Goal: Task Accomplishment & Management: Manage account settings

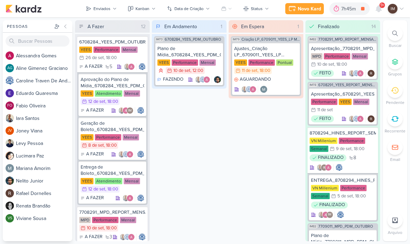
click at [320, 9] on div "Novo Kard" at bounding box center [309, 8] width 23 height 7
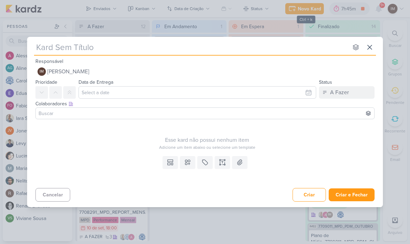
click at [47, 48] on input "text" at bounding box center [191, 47] width 314 height 13
click at [41, 43] on input "text" at bounding box center [191, 47] width 314 height 13
type input "66090112_YEES _ E-MAIL MKT _ JJR BUENA VISTA _ COMIDA DA BOTECO"
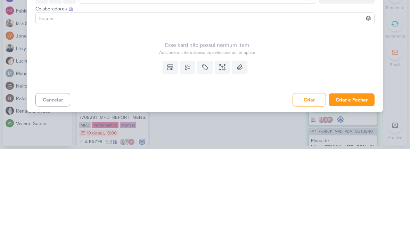
type input "66090112_YEES _ E-MAIL MKT _ JJR BUENA VISTA _ COMIDA DA BOTECO"
click at [348, 188] on button "Criar e Fechar" at bounding box center [352, 194] width 46 height 13
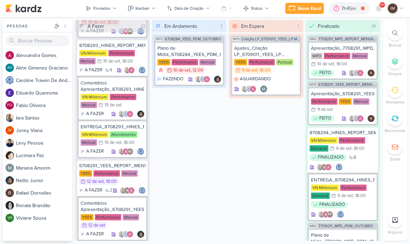
click at [100, 8] on div "Enviados" at bounding box center [102, 9] width 17 height 6
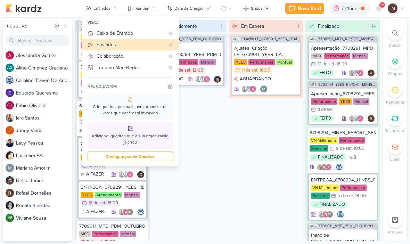
click at [100, 35] on div "Caixa de Entrada" at bounding box center [131, 33] width 68 height 7
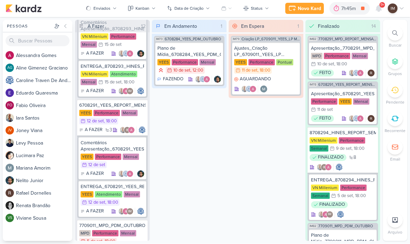
scroll to position [348, 0]
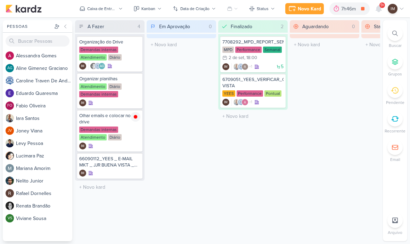
click at [109, 8] on div "Caixa de Entrada" at bounding box center [101, 9] width 29 height 6
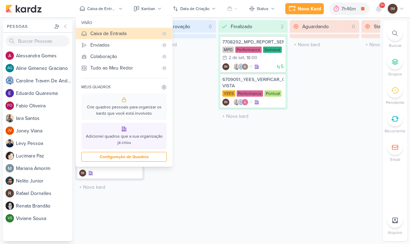
click at [91, 43] on div "Enviados" at bounding box center [124, 44] width 68 height 7
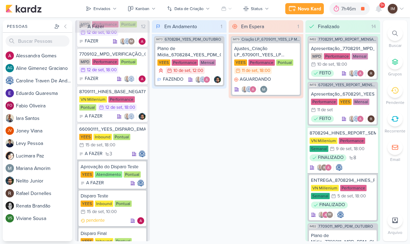
scroll to position [904, 0]
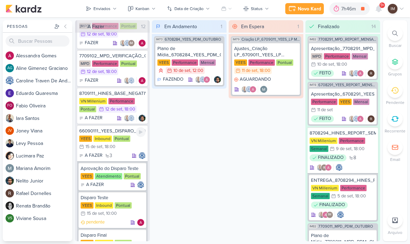
click at [124, 153] on div "A FAZER 3" at bounding box center [112, 155] width 66 height 7
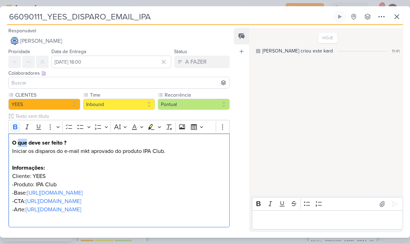
click at [91, 87] on input at bounding box center [119, 83] width 218 height 8
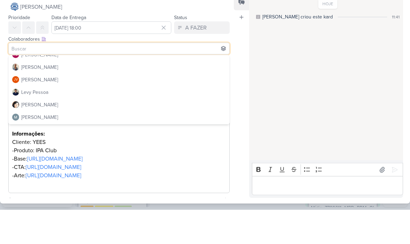
scroll to position [70, 0]
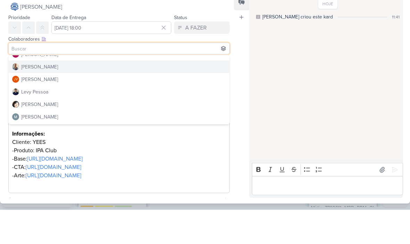
click at [115, 95] on button "[PERSON_NAME]" at bounding box center [119, 101] width 221 height 13
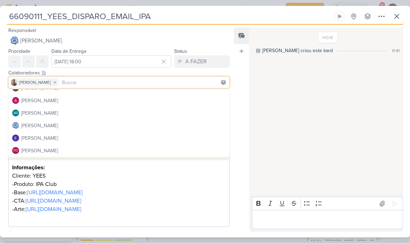
scroll to position [7, 0]
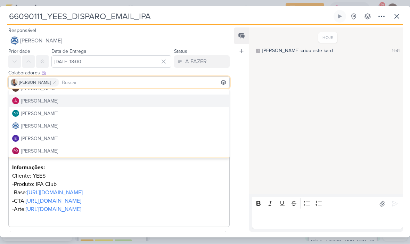
click at [104, 101] on button "[PERSON_NAME]" at bounding box center [119, 101] width 221 height 13
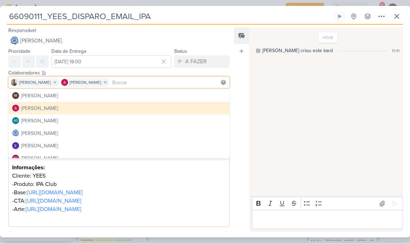
scroll to position [0, 0]
click at [248, 142] on div "Feed Atrelar email Solte o email para atrelar ao kard" at bounding box center [241, 130] width 15 height 204
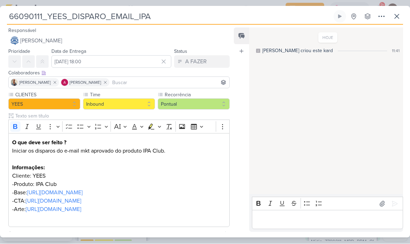
click at [400, 18] on icon at bounding box center [397, 17] width 8 height 8
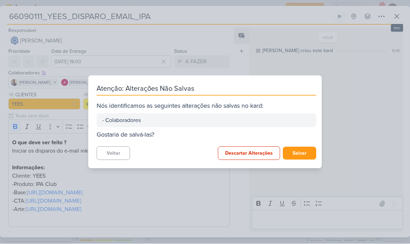
click at [301, 155] on button "Salvar" at bounding box center [299, 153] width 33 height 13
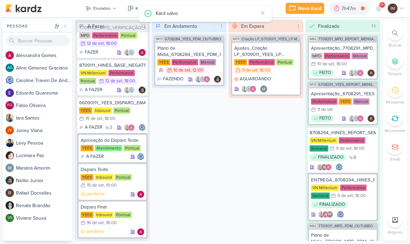
scroll to position [932, 0]
click at [117, 159] on div "A FAZER" at bounding box center [113, 157] width 64 height 7
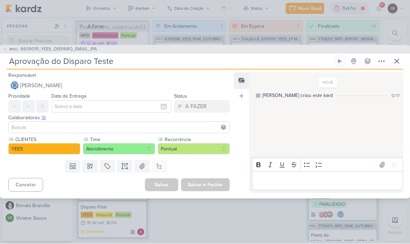
click at [137, 126] on input at bounding box center [119, 127] width 218 height 8
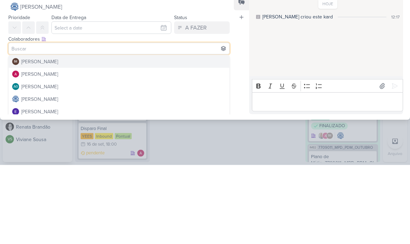
click at [170, 135] on button "IM Isabella Machado Guimarães" at bounding box center [119, 141] width 221 height 13
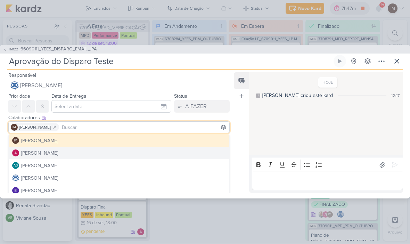
click at [123, 153] on button "[PERSON_NAME]" at bounding box center [119, 153] width 221 height 13
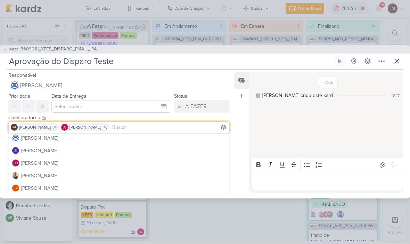
scroll to position [41, 0]
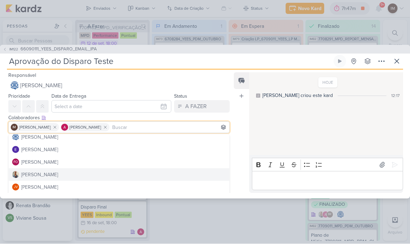
click at [117, 177] on button "[PERSON_NAME]" at bounding box center [119, 175] width 221 height 13
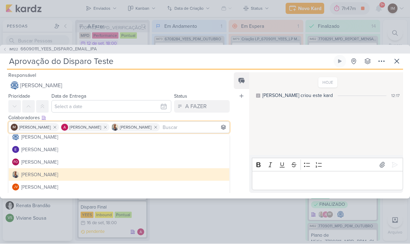
click at [241, 150] on div "Feed Atrelar email Solte o email para atrelar ao kard" at bounding box center [241, 133] width 15 height 121
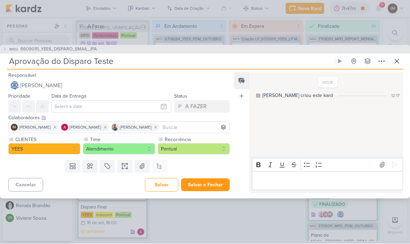
click at [210, 188] on button "Salvar e Fechar" at bounding box center [205, 185] width 49 height 13
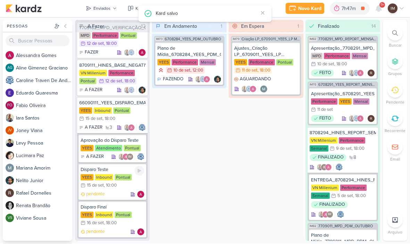
click at [120, 194] on div "pendente" at bounding box center [113, 194] width 64 height 7
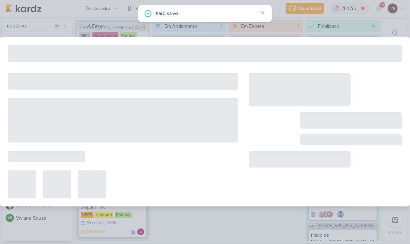
click at [124, 194] on div at bounding box center [123, 185] width 230 height 28
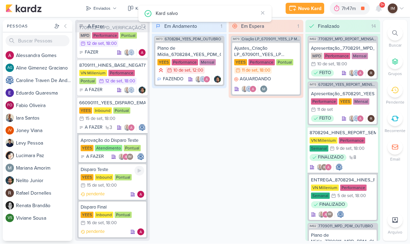
click at [117, 194] on div "pendente" at bounding box center [113, 194] width 64 height 7
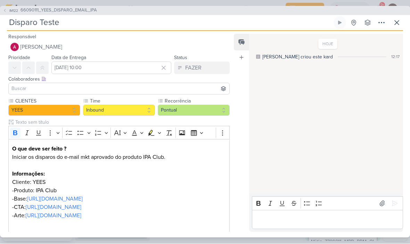
click at [19, 88] on input at bounding box center [119, 89] width 218 height 8
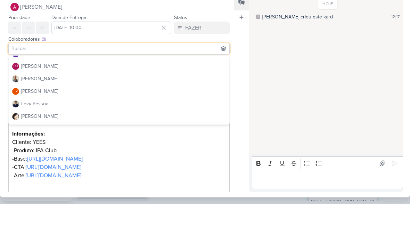
scroll to position [62, 0]
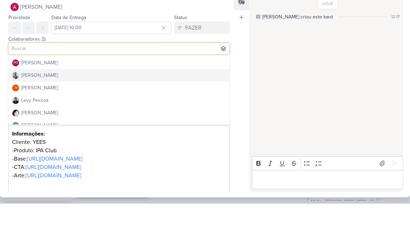
click at [26, 112] on div "[PERSON_NAME]" at bounding box center [39, 115] width 37 height 7
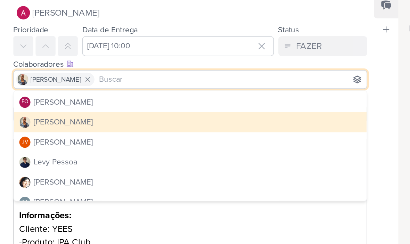
click at [93, 110] on button "[PERSON_NAME]" at bounding box center [119, 116] width 221 height 13
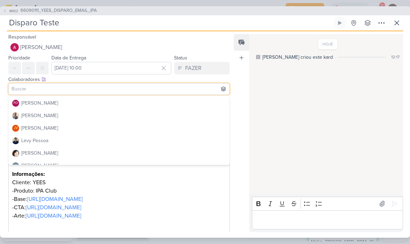
click at [127, 113] on button "[PERSON_NAME]" at bounding box center [119, 116] width 221 height 13
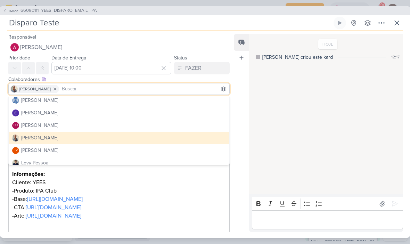
scroll to position [39, 0]
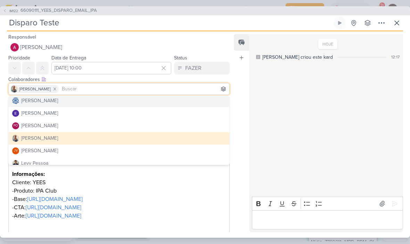
click at [136, 101] on button "[PERSON_NAME]" at bounding box center [119, 101] width 221 height 13
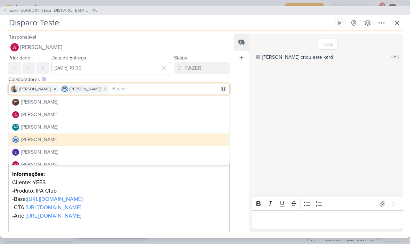
scroll to position [0, 0]
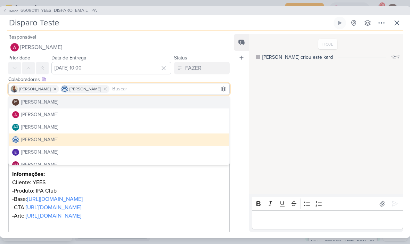
click at [241, 124] on div "Feed Atrelar email Solte o email para atrelar ao kard" at bounding box center [241, 133] width 15 height 198
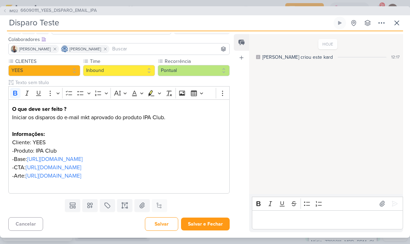
click at [209, 222] on button "Salvar e Fechar" at bounding box center [205, 224] width 49 height 13
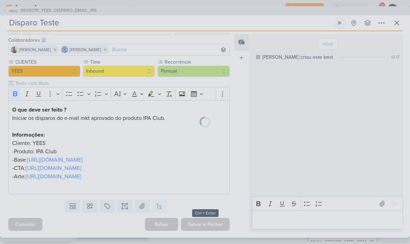
scroll to position [64, 0]
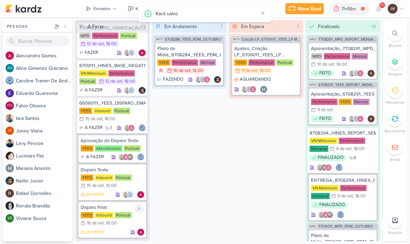
click at [119, 229] on div "pendente" at bounding box center [113, 232] width 64 height 7
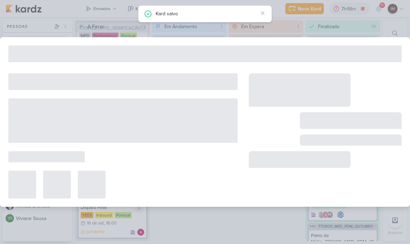
type input "Disparo Final"
type input "[DATE] 18:00"
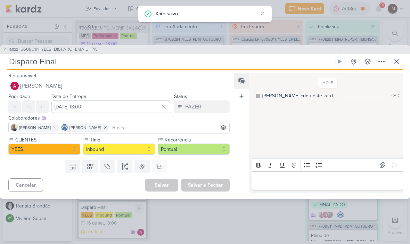
scroll to position [0, 0]
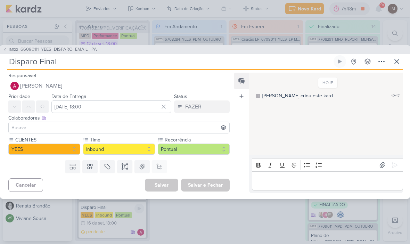
click at [166, 129] on input at bounding box center [119, 127] width 218 height 8
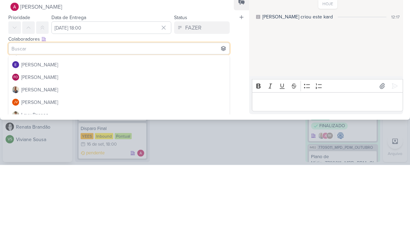
scroll to position [51, 0]
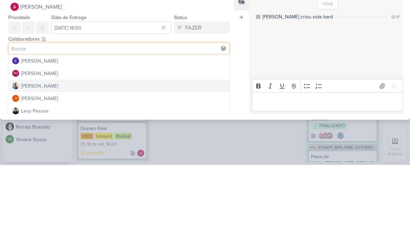
click at [25, 162] on div "[PERSON_NAME]" at bounding box center [39, 165] width 37 height 7
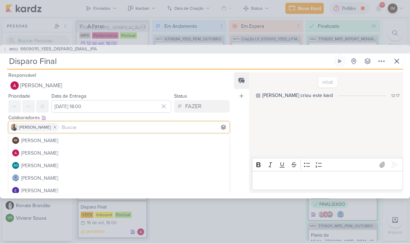
scroll to position [0, 0]
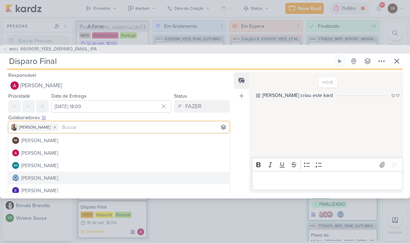
click at [145, 182] on button "[PERSON_NAME]" at bounding box center [119, 178] width 221 height 13
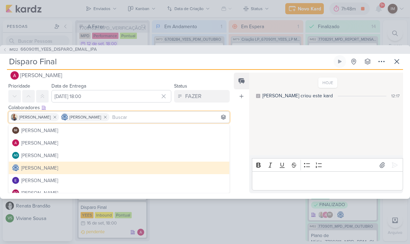
scroll to position [10, 0]
click at [234, 161] on div "Feed Atrelar email Solte o email para atrelar ao kard" at bounding box center [241, 133] width 15 height 121
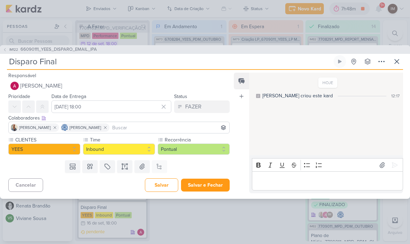
click at [238, 171] on div "Feed Atrelar email Solte o email para atrelar ao kard" at bounding box center [241, 133] width 15 height 121
click at [217, 183] on button "Salvar e Fechar" at bounding box center [205, 185] width 49 height 13
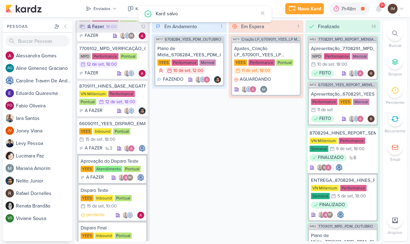
scroll to position [884, 0]
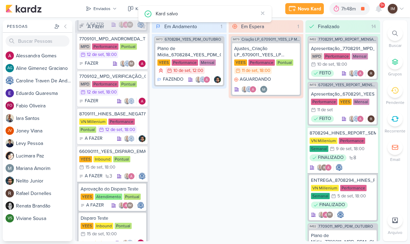
click at [116, 11] on button "Enviados" at bounding box center [101, 8] width 39 height 11
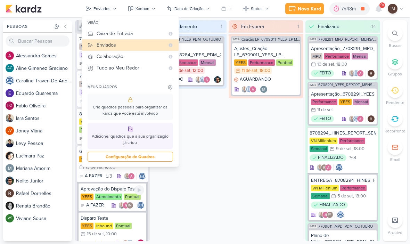
click at [184, 180] on div "Em Andamento 1 IM73 6708284_YEES_PDM_OUTUBRO Plano de Mídia_6708284_YEES_PDM_OU…" at bounding box center [189, 130] width 75 height 221
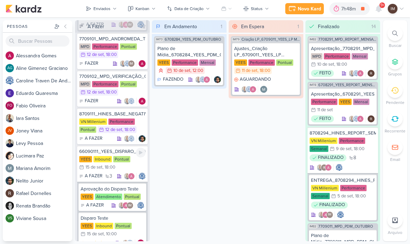
click at [138, 165] on div "YEES Inbound Pontual 15/9 15 de set , 18:00" at bounding box center [112, 163] width 66 height 15
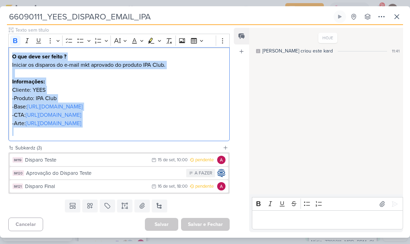
scroll to position [111, 0]
copy div "O que deve ser feito ? Iniciar os disparos do e-mail mkt aprovado do produto IP…"
click at [400, 17] on icon at bounding box center [397, 17] width 8 height 8
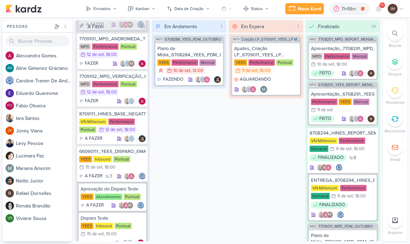
click at [113, 9] on icon at bounding box center [115, 9] width 4 height 4
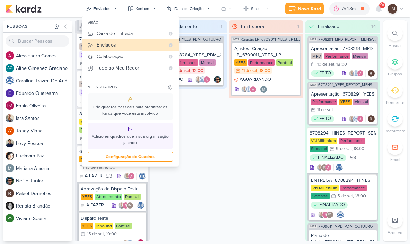
click at [147, 32] on div "Caixa de Entrada" at bounding box center [131, 33] width 68 height 7
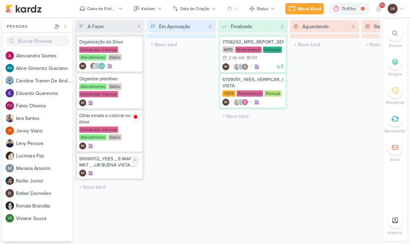
click at [116, 172] on div "IM" at bounding box center [109, 173] width 61 height 7
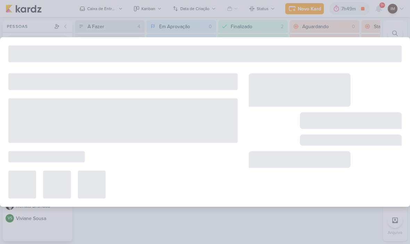
click at [120, 162] on div at bounding box center [123, 135] width 230 height 125
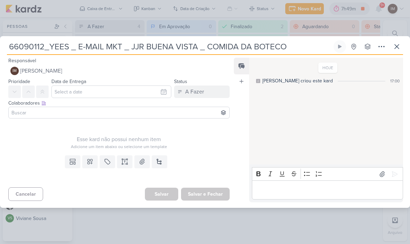
click at [73, 49] on input "66090112_YEES _ E-MAIL MKT _ JJR BUENA VISTA _ COMIDA DA BOTECO" at bounding box center [169, 46] width 325 height 13
click at [69, 48] on input "66090112_YEES _ E-MAIL MKT _ JJR BUENA VISTA _ COMIDA DA BOTECO" at bounding box center [169, 46] width 325 height 13
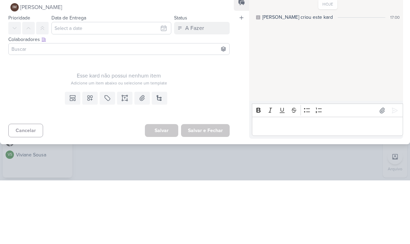
click at [208, 144] on div "Adicione um item abaixo ou selecione um template" at bounding box center [119, 147] width 222 height 6
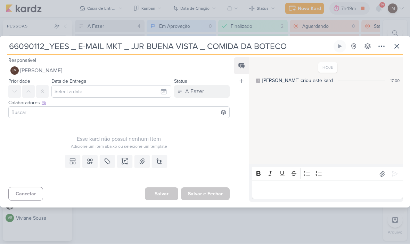
click at [127, 160] on icon at bounding box center [124, 161] width 7 height 7
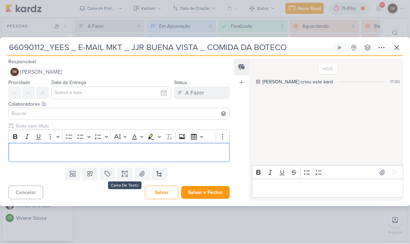
click at [20, 148] on div "Editor editing area: main" at bounding box center [119, 152] width 222 height 19
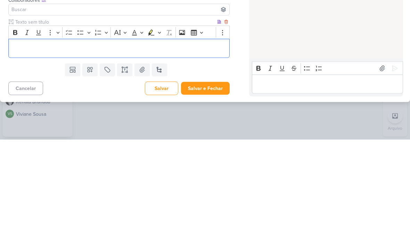
click at [14, 149] on p "Editor editing area: main" at bounding box center [119, 153] width 214 height 8
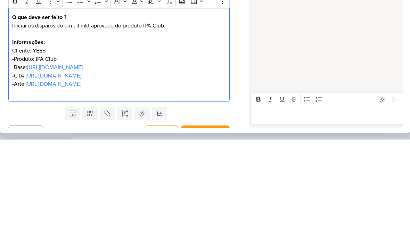
click at [153, 126] on p "Iniciar os disparos do e-mail mkt aprovado do produto IPA Club." at bounding box center [119, 134] width 214 height 17
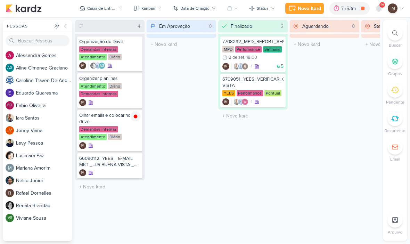
scroll to position [0, 0]
click at [105, 162] on div "66090112_YEES _ E-MAIL MKT _ JJR BUENA VISTA _ COMIDA DA BOTECO" at bounding box center [109, 162] width 61 height 13
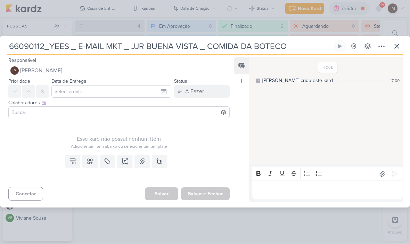
click at [122, 161] on icon at bounding box center [124, 161] width 7 height 7
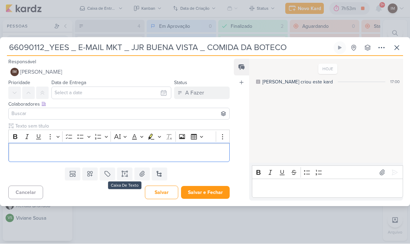
click at [17, 151] on p "Editor editing area: main" at bounding box center [119, 153] width 214 height 8
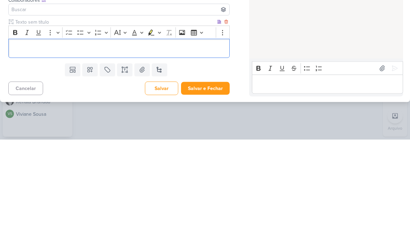
click at [16, 149] on p "Editor editing area: main" at bounding box center [119, 153] width 214 height 8
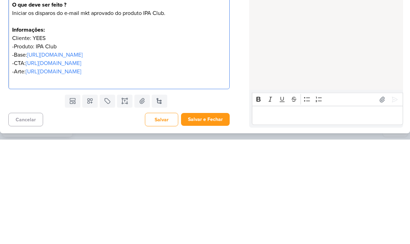
scroll to position [38, 0]
click at [262, 56] on div "HOJE Isabella criou este kard 17:00" at bounding box center [325, 112] width 153 height 166
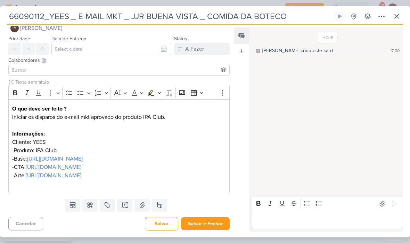
click at [214, 226] on button "Salvar e Fechar" at bounding box center [205, 224] width 49 height 13
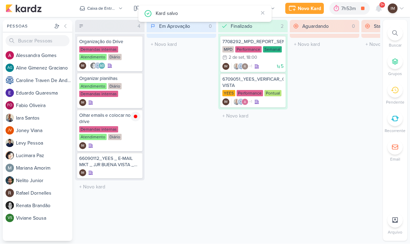
scroll to position [0, 0]
click at [112, 167] on div "66090112_YEES _ E-MAIL MKT _ JJR BUENA VISTA _ COMIDA DA BOTECO" at bounding box center [109, 162] width 61 height 13
click at [114, 169] on div at bounding box center [123, 135] width 230 height 125
click at [119, 171] on div "IM" at bounding box center [109, 173] width 61 height 7
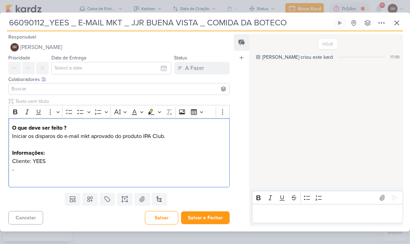
click at [17, 171] on p "-" at bounding box center [119, 170] width 214 height 8
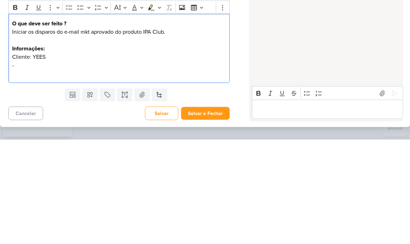
click at [158, 132] on p "Iniciar os disparos do e-mail mkt aprovado do produto IPA Club." at bounding box center [119, 140] width 214 height 17
click at [160, 132] on p "Iniciar os disparos do e-mail mkt aprovado do produto IPA Club." at bounding box center [119, 140] width 214 height 17
click at [286, 66] on div "HOJE Isabella criou este kard 17:00" at bounding box center [325, 111] width 153 height 153
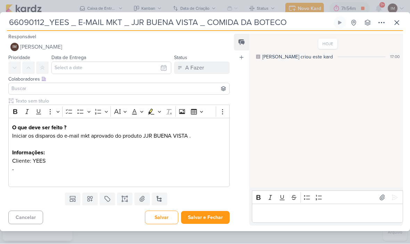
click at [206, 218] on button "Salvar e Fechar" at bounding box center [205, 217] width 49 height 13
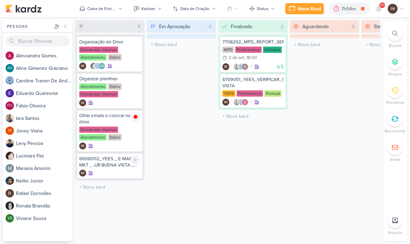
click at [116, 175] on div "IM" at bounding box center [109, 173] width 61 height 7
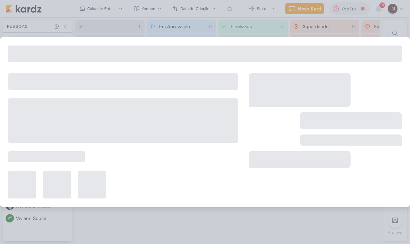
click at [118, 174] on div at bounding box center [123, 185] width 230 height 28
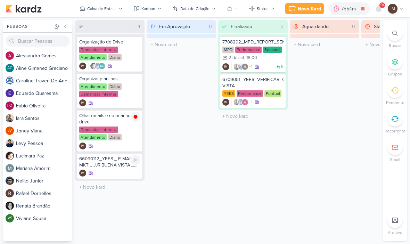
click at [119, 174] on div "IM" at bounding box center [109, 173] width 61 height 7
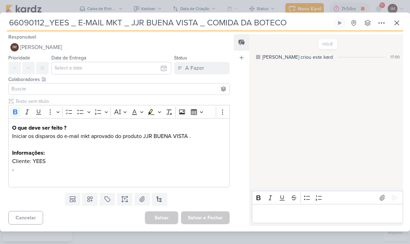
click at [150, 138] on p "Iniciar os disparos do e-mail mkt aprovado do produto JJR BUENA VISTA ." at bounding box center [119, 140] width 214 height 17
click at [148, 136] on p "Iniciar os disparos do e-mail mkt aprovado do produto JJR BUENA VISTA ." at bounding box center [119, 140] width 214 height 17
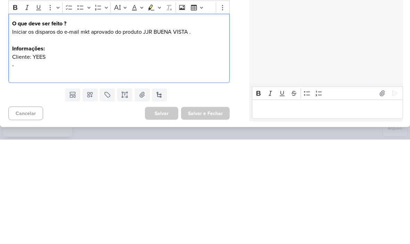
click at [192, 132] on p "Iniciar os disparos do e-mail mkt aprovado do produto JJR BUENA VISTA ." at bounding box center [119, 140] width 214 height 17
click at [126, 132] on p "Iniciar os disparos do e-mail mkt aprovado do produto JJR BUENA VISTA ." at bounding box center [119, 140] width 214 height 17
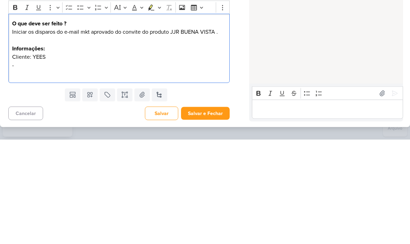
click at [17, 166] on p "-" at bounding box center [119, 170] width 214 height 8
click at [174, 132] on p "Iniciar os disparos do e-mail mkt aprovado do convite do produto JJR BUENA VIST…" at bounding box center [119, 140] width 214 height 17
copy p "JJR BUENA VISTA"
click at [34, 166] on p "-Produto" at bounding box center [119, 170] width 214 height 8
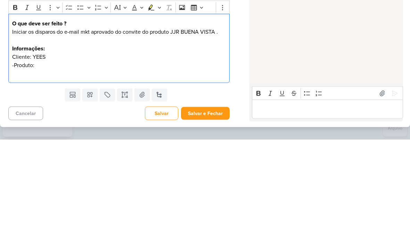
click at [38, 166] on p "-Produto:" at bounding box center [119, 170] width 214 height 8
click at [16, 174] on p "Editor editing area: main" at bounding box center [119, 178] width 214 height 8
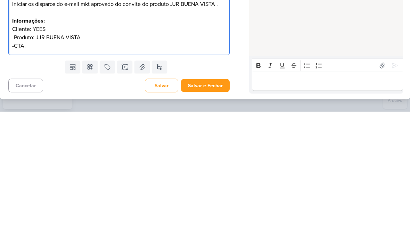
click at [210, 211] on button "Salvar e Fechar" at bounding box center [205, 217] width 49 height 13
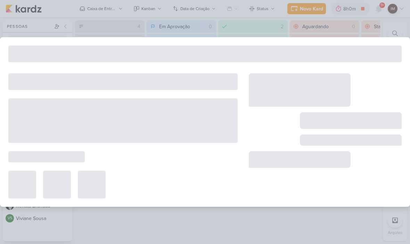
click at [110, 171] on div at bounding box center [123, 185] width 230 height 28
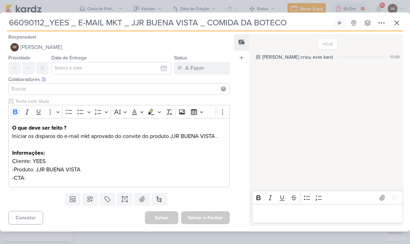
click at [33, 175] on p "-CTA:" at bounding box center [119, 178] width 214 height 8
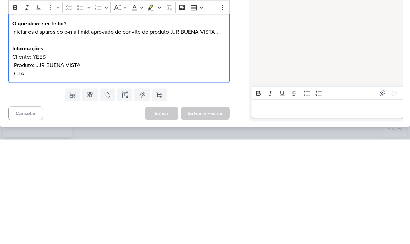
click at [33, 174] on p "-CTA:" at bounding box center [119, 178] width 214 height 8
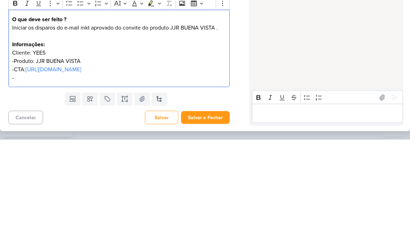
scroll to position [13, 0]
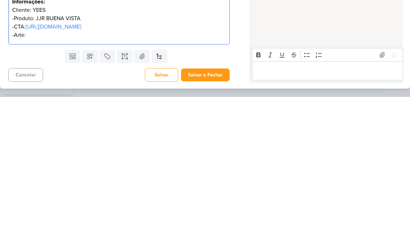
click at [212, 216] on button "Salvar e Fechar" at bounding box center [205, 222] width 49 height 13
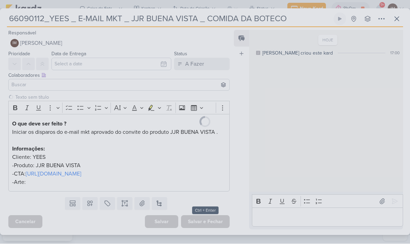
scroll to position [12, 0]
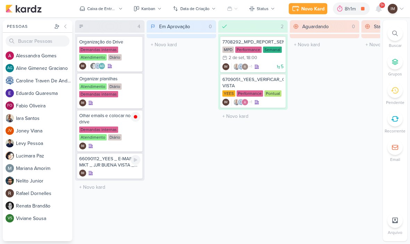
click at [116, 169] on div "66090112_YEES _ E-MAIL MKT _ JJR BUENA VISTA _ COMIDA DA BOTECO IM" at bounding box center [109, 166] width 65 height 26
click at [117, 172] on div at bounding box center [123, 185] width 230 height 28
click at [111, 178] on div "66090112_YEES _ E-MAIL MKT _ JJR BUENA VISTA _ COMIDA DA BOTECO IM" at bounding box center [109, 166] width 65 height 26
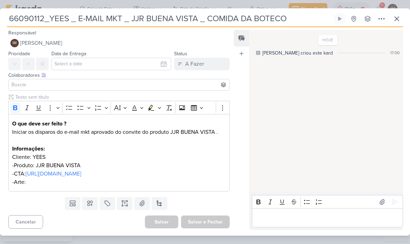
scroll to position [13, 0]
click at [36, 183] on p "-Arte:" at bounding box center [119, 182] width 214 height 8
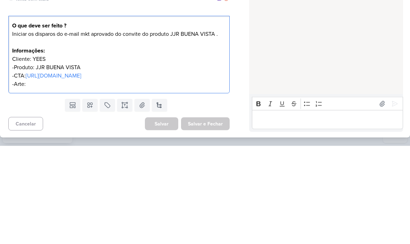
click at [34, 178] on p "-Arte:" at bounding box center [119, 182] width 214 height 8
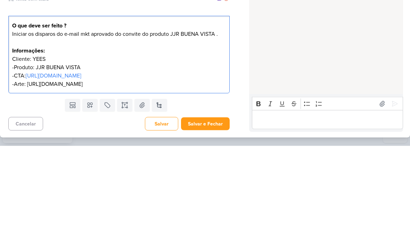
click at [245, 54] on div "Feed Atrelar email Solte o email para atrelar ao kard" at bounding box center [241, 130] width 15 height 200
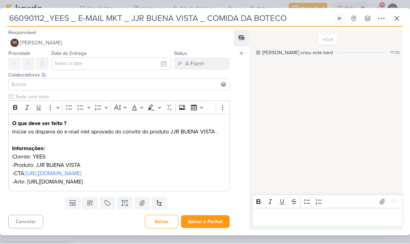
click at [220, 178] on p "-CTA: [URL][DOMAIN_NAME]" at bounding box center [119, 174] width 214 height 8
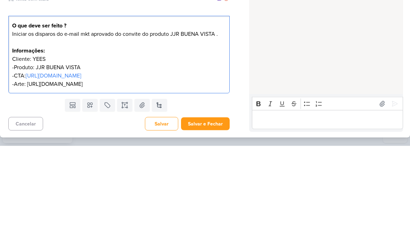
click at [223, 178] on p "-Arte: [URL][DOMAIN_NAME]" at bounding box center [119, 182] width 214 height 8
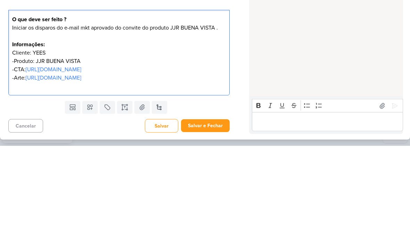
click at [237, 63] on div "Feed Atrelar email Solte o email para atrelar ao kard" at bounding box center [241, 130] width 15 height 204
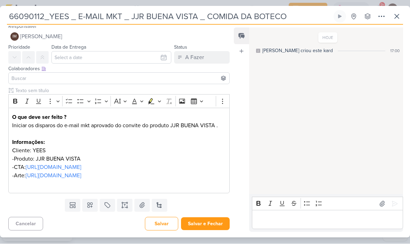
click at [93, 209] on icon at bounding box center [90, 205] width 7 height 7
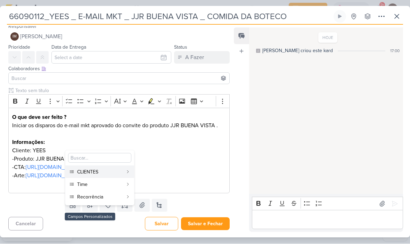
click at [112, 185] on div "Time" at bounding box center [100, 184] width 46 height 7
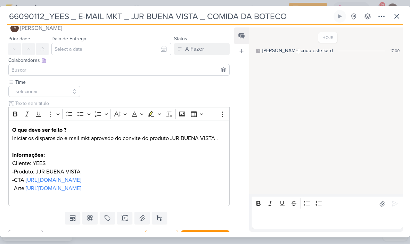
click at [89, 207] on div "O que deve ser feito ? Iniciar os disparos do e-mail mkt aprovado do convite do…" at bounding box center [119, 164] width 222 height 86
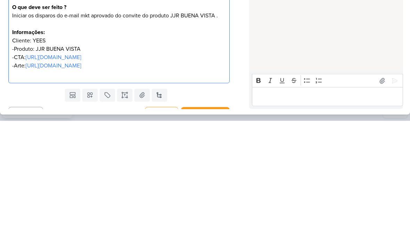
click at [238, 58] on div "Feed Atrelar email Solte o email para atrelar ao kard" at bounding box center [241, 130] width 15 height 204
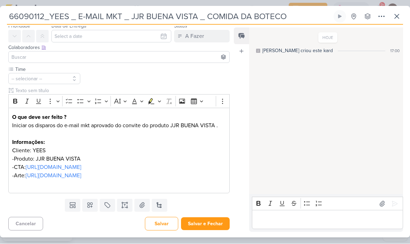
scroll to position [42, 0]
click at [92, 208] on icon at bounding box center [90, 205] width 7 height 7
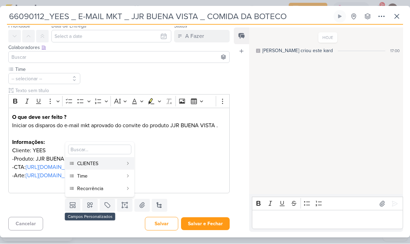
click at [110, 174] on div "Time" at bounding box center [100, 176] width 46 height 7
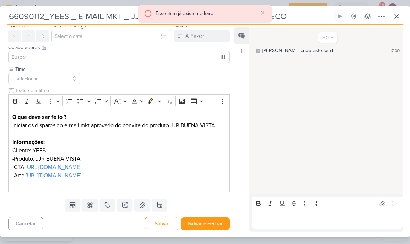
click at [96, 206] on button at bounding box center [89, 205] width 15 height 13
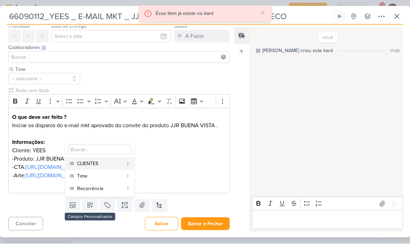
click at [115, 162] on div "CLIENTES" at bounding box center [100, 163] width 46 height 7
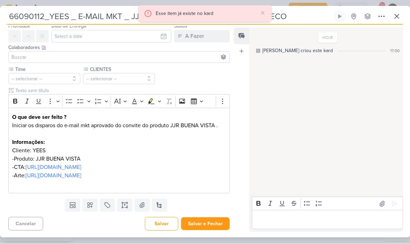
click at [95, 210] on button at bounding box center [89, 205] width 15 height 13
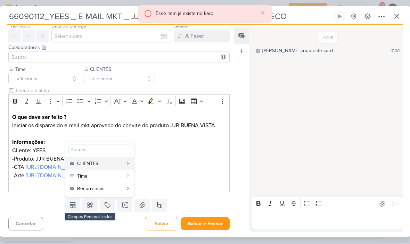
click at [112, 188] on div "Recorrência" at bounding box center [100, 188] width 46 height 7
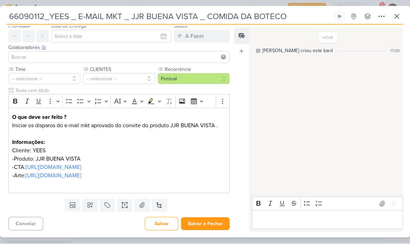
click at [62, 73] on button "-- selecionar --" at bounding box center [44, 78] width 72 height 11
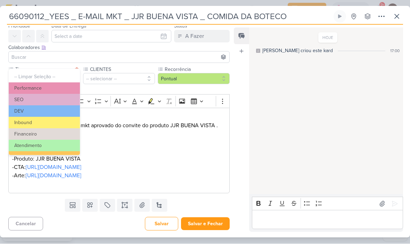
click at [18, 124] on button "Inbound" at bounding box center [44, 122] width 71 height 11
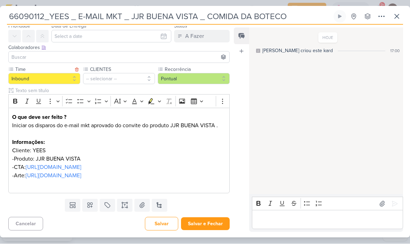
click at [95, 73] on button "-- selecionar --" at bounding box center [119, 78] width 72 height 11
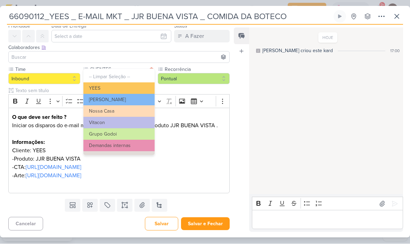
click at [92, 87] on button "YEES" at bounding box center [118, 88] width 71 height 11
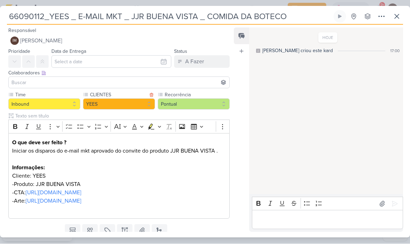
scroll to position [0, 0]
click at [67, 60] on input "text" at bounding box center [111, 62] width 120 height 13
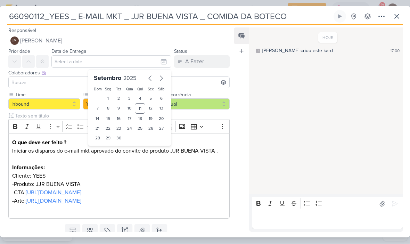
click at [114, 117] on div "16" at bounding box center [119, 119] width 11 height 10
type input "[DATE] 23:59"
click at [105, 149] on select "00 01 02 03 04 05 06 07 08 09 10 11 12 13 14 15 16 17 18 19 20 21 22 23" at bounding box center [109, 150] width 10 height 8
select select "18"
type input "[DATE] 18:59"
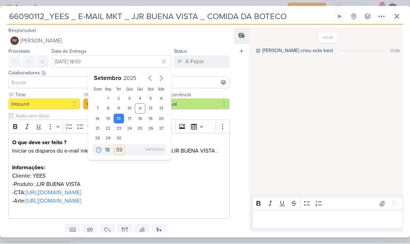
click at [120, 149] on select "00 05 10 15 20 25 30 35 40 45 50 55 59" at bounding box center [120, 150] width 10 height 8
select select "0"
type input "[DATE] 18:00"
click at [245, 100] on div "Feed Atrelar email Solte o email para atrelar ao kard" at bounding box center [241, 130] width 15 height 204
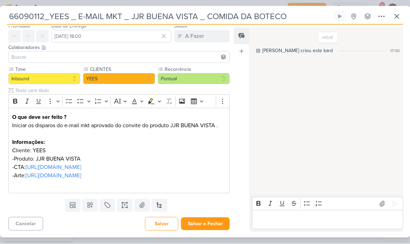
scroll to position [42, 0]
click at [75, 205] on icon at bounding box center [72, 205] width 7 height 7
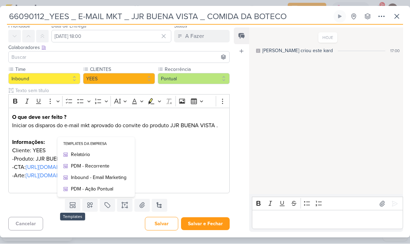
click at [99, 177] on div "Inbound - Email Marketing" at bounding box center [99, 177] width 56 height 7
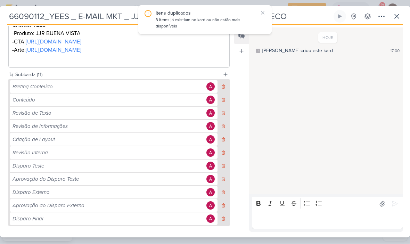
scroll to position [152, 0]
click at [224, 89] on icon at bounding box center [223, 86] width 5 height 5
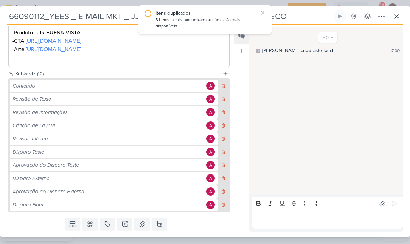
click at [225, 89] on icon at bounding box center [223, 86] width 5 height 5
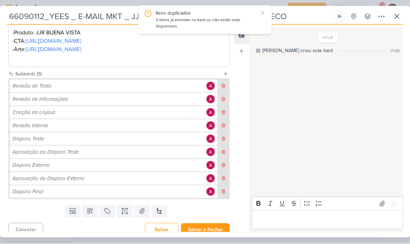
click at [225, 89] on icon at bounding box center [223, 86] width 5 height 5
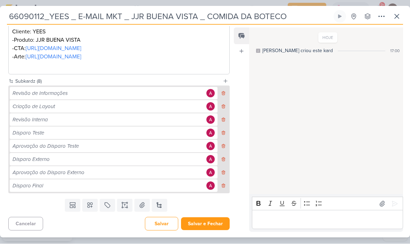
click at [222, 96] on icon at bounding box center [223, 93] width 5 height 5
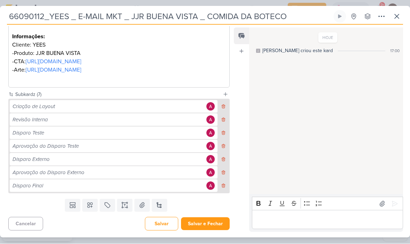
click at [223, 106] on icon at bounding box center [223, 106] width 5 height 5
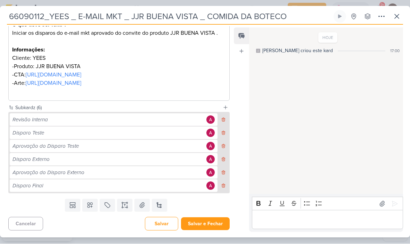
click at [223, 118] on icon at bounding box center [223, 120] width 5 height 5
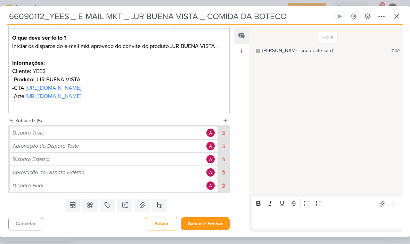
scroll to position [121, 0]
click at [224, 144] on icon at bounding box center [223, 146] width 5 height 5
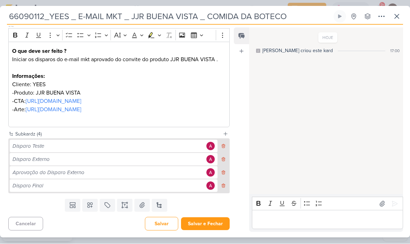
scroll to position [108, 0]
click at [224, 159] on icon at bounding box center [223, 159] width 5 height 5
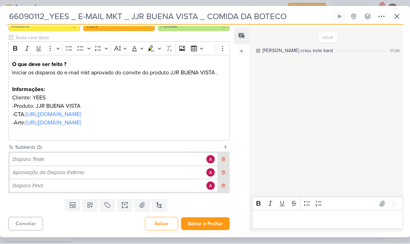
click at [225, 159] on icon at bounding box center [223, 159] width 5 height 5
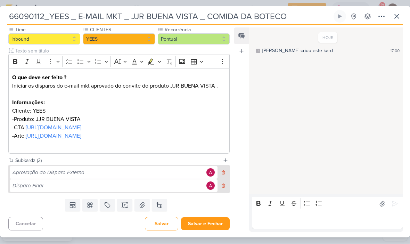
scroll to position [82, 0]
click at [72, 201] on button at bounding box center [72, 205] width 15 height 13
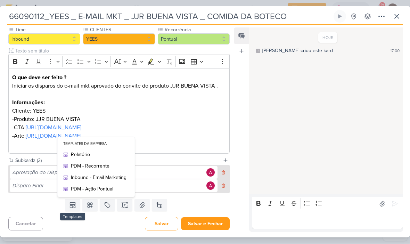
click at [224, 170] on button at bounding box center [223, 173] width 9 height 13
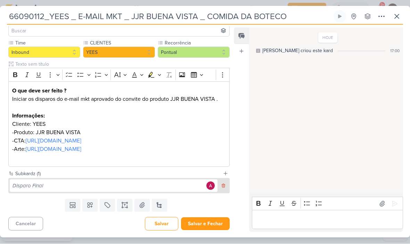
scroll to position [69, 0]
click at [225, 185] on icon at bounding box center [223, 186] width 5 height 5
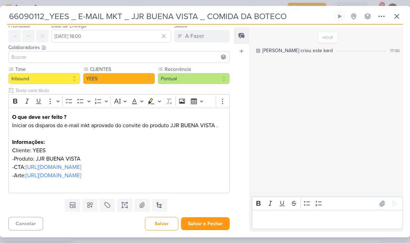
scroll to position [42, 0]
click at [78, 203] on button at bounding box center [72, 205] width 15 height 13
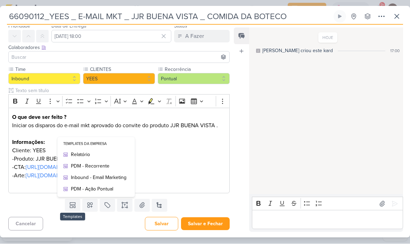
click at [99, 178] on div "Inbound - Email Marketing" at bounding box center [99, 177] width 56 height 7
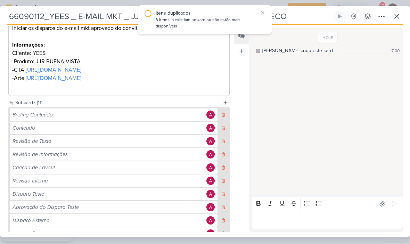
scroll to position [157, 0]
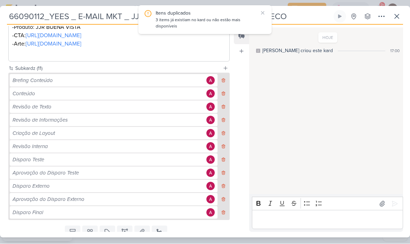
click at [222, 83] on icon at bounding box center [223, 80] width 5 height 5
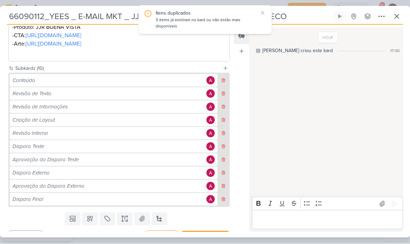
click at [225, 83] on icon at bounding box center [223, 81] width 3 height 4
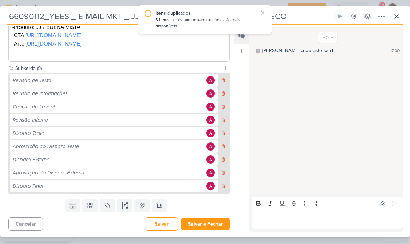
click at [223, 83] on icon at bounding box center [223, 80] width 5 height 5
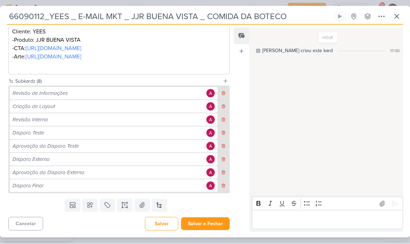
click at [224, 96] on icon at bounding box center [223, 93] width 5 height 5
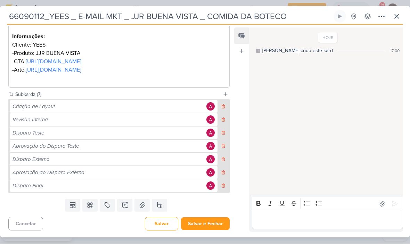
scroll to position [148, 0]
click at [222, 109] on icon at bounding box center [223, 106] width 5 height 5
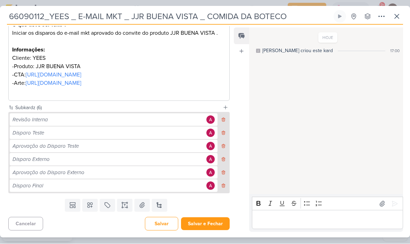
scroll to position [135, 0]
click at [220, 119] on button at bounding box center [223, 120] width 9 height 13
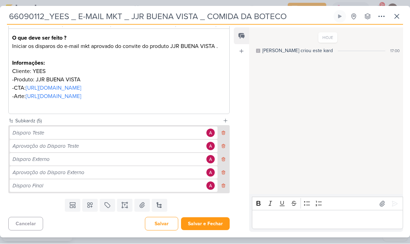
scroll to position [121, 0]
click at [220, 158] on button at bounding box center [223, 159] width 9 height 13
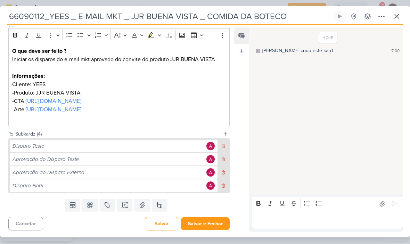
scroll to position [108, 0]
click at [223, 172] on icon at bounding box center [223, 172] width 5 height 5
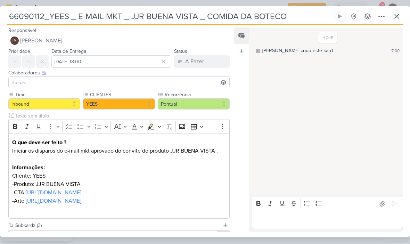
scroll to position [0, 0]
click at [142, 39] on button "IM [PERSON_NAME]" at bounding box center [119, 41] width 222 height 13
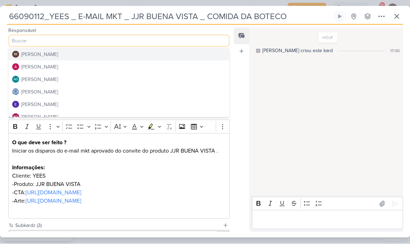
click at [184, 89] on button "[PERSON_NAME]" at bounding box center [119, 92] width 221 height 13
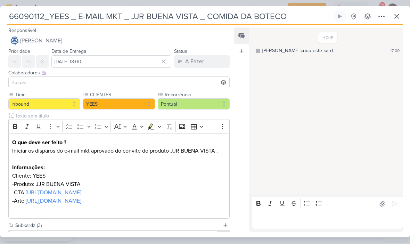
click at [188, 79] on input at bounding box center [119, 83] width 218 height 8
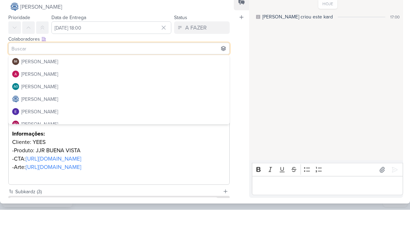
scroll to position [6, 0]
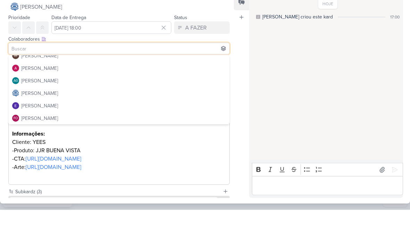
click at [186, 96] on button "[PERSON_NAME]" at bounding box center [119, 102] width 221 height 13
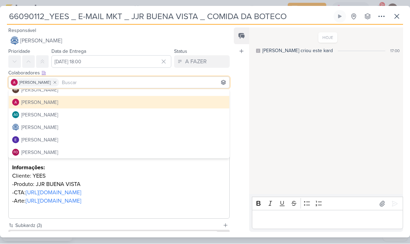
click at [177, 100] on button "[PERSON_NAME]" at bounding box center [119, 102] width 221 height 13
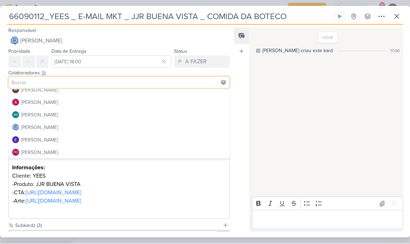
click at [180, 103] on button "[PERSON_NAME]" at bounding box center [119, 102] width 221 height 13
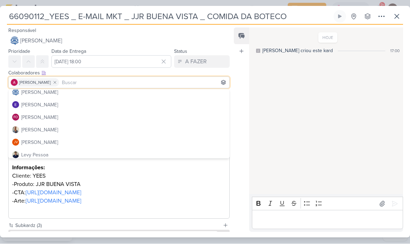
scroll to position [42, 0]
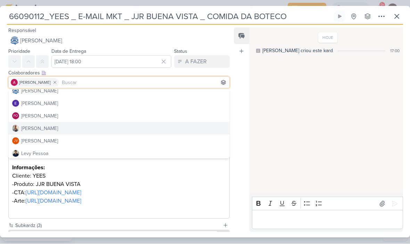
click at [184, 133] on button "[PERSON_NAME]" at bounding box center [119, 128] width 221 height 13
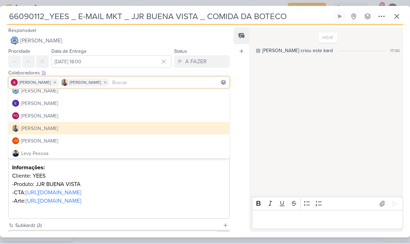
click at [237, 125] on div "Feed Atrelar email Solte o email para atrelar ao kard" at bounding box center [241, 130] width 15 height 204
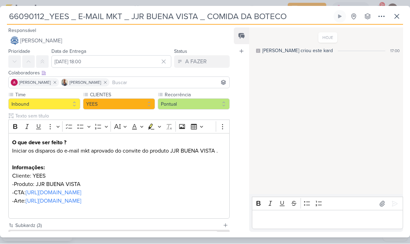
click at [401, 21] on button at bounding box center [397, 16] width 13 height 13
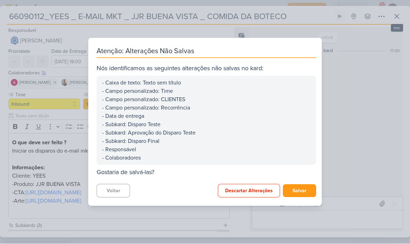
click at [399, 14] on div "Atenção: Alterações Não Salvas Nós identificamos as seguintes alterações não sa…" at bounding box center [205, 122] width 410 height 244
click at [302, 189] on button "Salvar" at bounding box center [299, 191] width 33 height 13
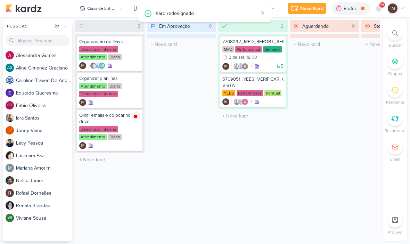
click at [112, 13] on button "Caixa de Entrada" at bounding box center [100, 8] width 51 height 11
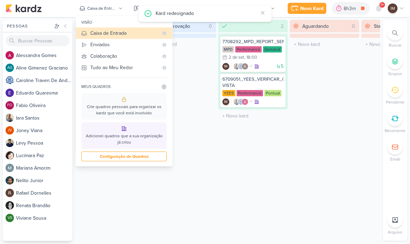
click at [129, 47] on div "Enviados" at bounding box center [124, 44] width 68 height 7
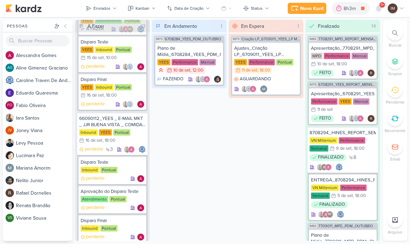
scroll to position [1062, 0]
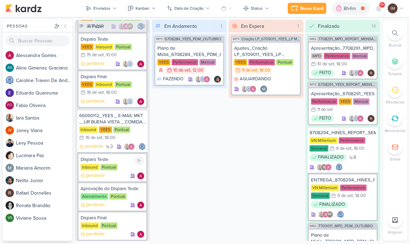
click at [123, 177] on div "pendente" at bounding box center [113, 176] width 64 height 7
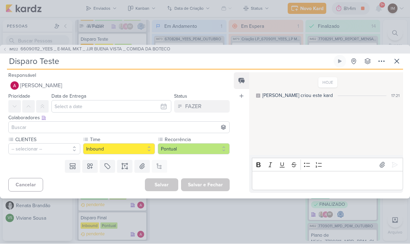
click at [65, 149] on button "-- selecionar --" at bounding box center [44, 149] width 72 height 11
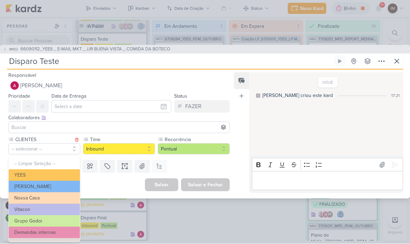
click at [63, 170] on button "YEES" at bounding box center [44, 175] width 71 height 11
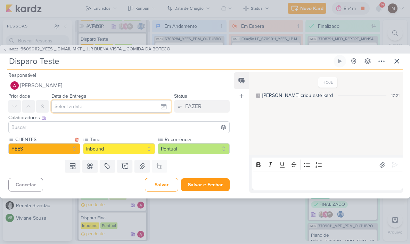
click at [93, 108] on input "text" at bounding box center [111, 106] width 120 height 13
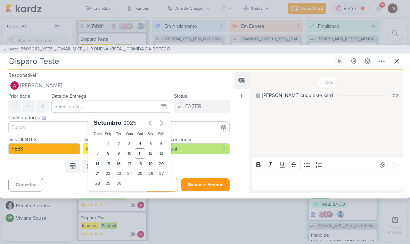
click at [111, 161] on div "15" at bounding box center [108, 164] width 11 height 10
type input "15 de setembro de 2025 às 23:59"
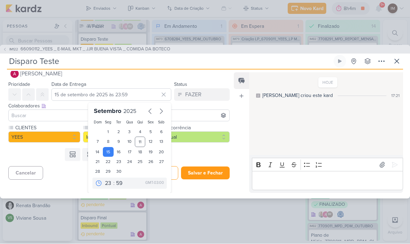
scroll to position [12, 0]
click at [109, 186] on select "00 01 02 03 04 05 06 07 08 09 10 11 12 13 14 15 16 17 18 19 20 21 22 23" at bounding box center [109, 183] width 10 height 8
select select "18"
type input "[DATE] 18:59"
click at [121, 182] on select "00 05 10 15 20 25 30 35 40 45 50 55 59" at bounding box center [120, 183] width 10 height 8
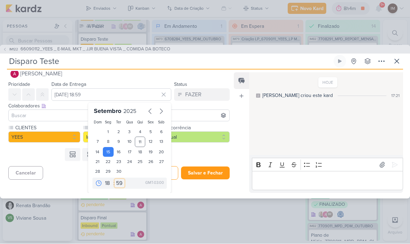
select select "0"
type input "[DATE] 18:00"
click at [246, 150] on div "Feed Atrelar email Solte o email para atrelar ao kard" at bounding box center [241, 133] width 15 height 121
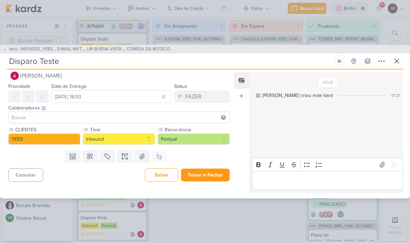
scroll to position [0, 0]
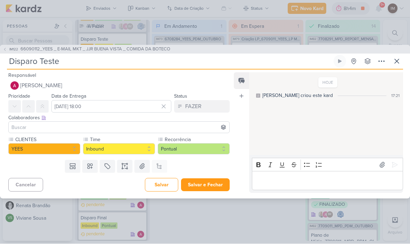
click at [178, 128] on input at bounding box center [119, 127] width 218 height 8
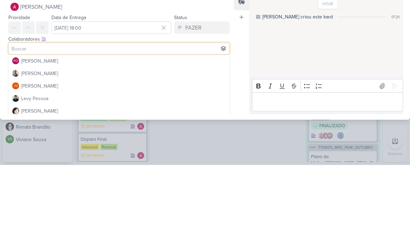
scroll to position [64, 0]
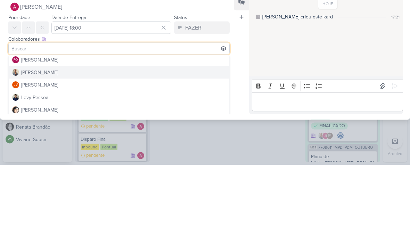
click at [170, 145] on button "[PERSON_NAME]" at bounding box center [119, 151] width 221 height 13
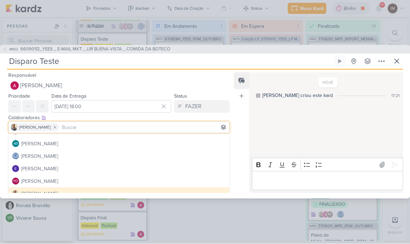
scroll to position [18, 0]
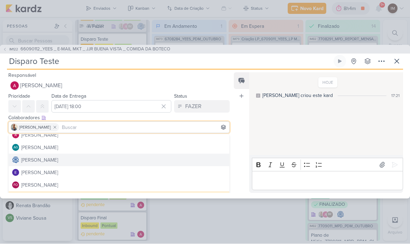
click at [156, 155] on button "[PERSON_NAME]" at bounding box center [119, 160] width 221 height 13
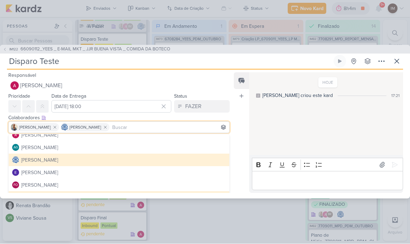
click at [245, 129] on div "Feed Atrelar email Solte o email para atrelar ao kard" at bounding box center [241, 133] width 15 height 121
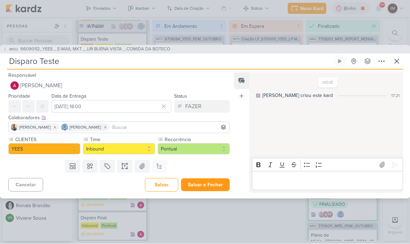
click at [211, 187] on button "Salvar e Fechar" at bounding box center [205, 185] width 49 height 13
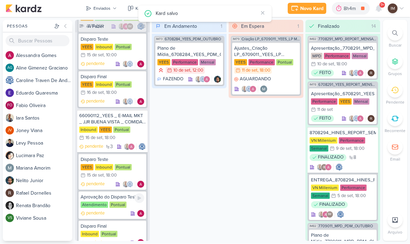
click at [114, 216] on div "pendente" at bounding box center [113, 213] width 64 height 7
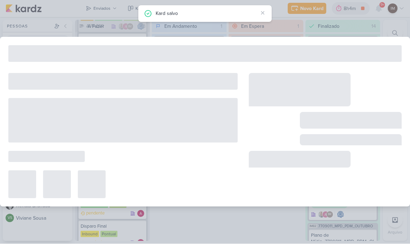
type input "Aprovação do Disparo Teste"
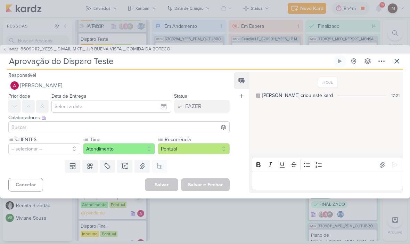
click at [101, 86] on button "[PERSON_NAME]" at bounding box center [119, 86] width 222 height 13
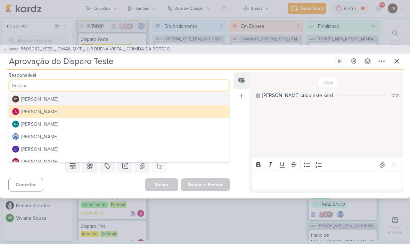
click at [84, 138] on button "[PERSON_NAME]" at bounding box center [119, 137] width 221 height 13
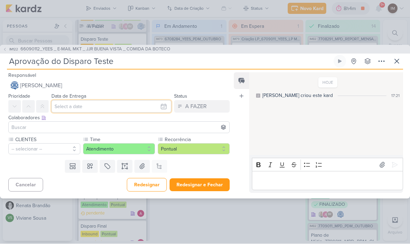
click at [104, 105] on input "text" at bounding box center [111, 106] width 120 height 13
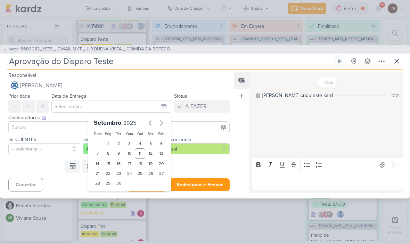
click at [120, 164] on div "16" at bounding box center [119, 164] width 11 height 10
type input "[DATE] 23:59"
click at [120, 164] on div "16" at bounding box center [119, 164] width 11 height 10
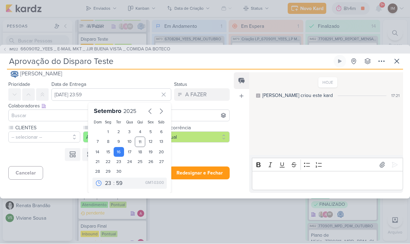
scroll to position [12, 0]
click at [110, 184] on select "00 01 02 03 04 05 06 07 08 09 10 11 12 13 14 15 16 17 18 19 20 21 22 23" at bounding box center [109, 183] width 10 height 8
select select "10"
type input "[DATE] 10:59"
click at [123, 182] on select "00 05 10 15 20 25 30 35 40 45 50 55 59" at bounding box center [120, 183] width 10 height 8
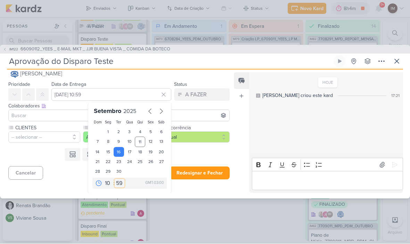
select select "0"
type input "[DATE] 10:00"
click at [241, 127] on div "Feed Atrelar email Solte o email para atrelar ao kard" at bounding box center [241, 133] width 15 height 121
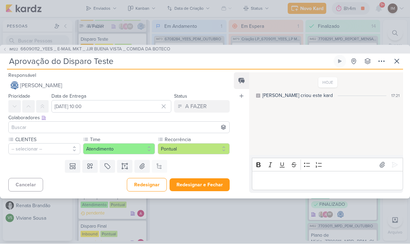
scroll to position [0, 0]
click at [32, 150] on button "-- selecionar --" at bounding box center [44, 149] width 72 height 11
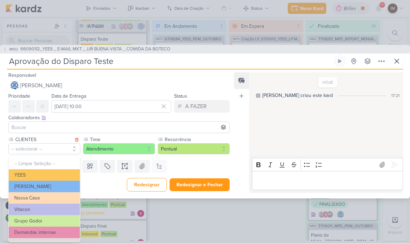
click at [22, 172] on button "YEES" at bounding box center [44, 175] width 71 height 11
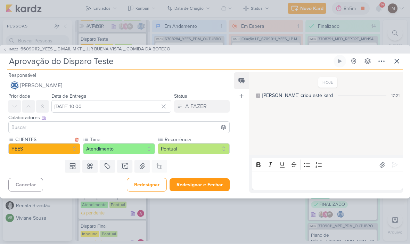
click at [20, 131] on input at bounding box center [119, 127] width 218 height 8
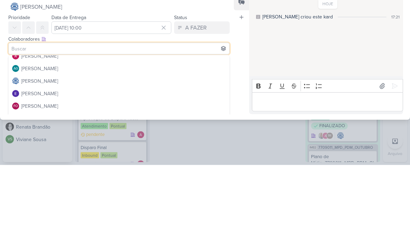
click at [168, 123] on input at bounding box center [119, 127] width 218 height 8
click at [171, 123] on input at bounding box center [119, 127] width 218 height 8
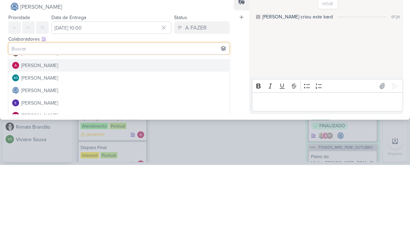
click at [175, 138] on button "[PERSON_NAME]" at bounding box center [119, 144] width 221 height 13
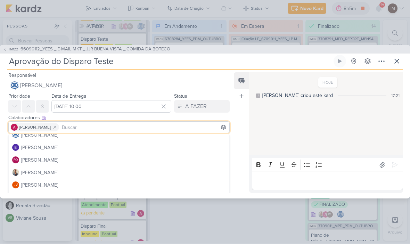
scroll to position [44, 0]
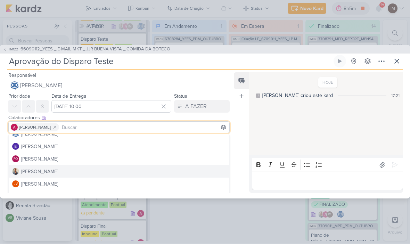
click at [185, 176] on button "[PERSON_NAME]" at bounding box center [119, 172] width 221 height 13
click at [190, 176] on button "[PERSON_NAME]" at bounding box center [119, 172] width 221 height 13
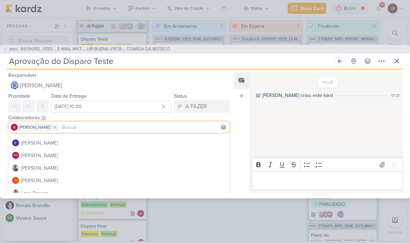
scroll to position [48, 0]
click at [175, 167] on button "[PERSON_NAME]" at bounding box center [119, 168] width 221 height 13
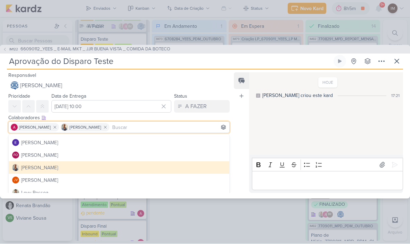
click at [240, 143] on div "Feed Atrelar email Solte o email para atrelar ao kard" at bounding box center [241, 133] width 15 height 121
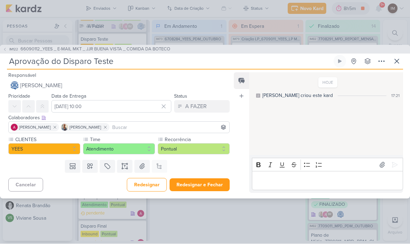
click at [209, 182] on button "Redesignar e Fechar" at bounding box center [200, 185] width 60 height 13
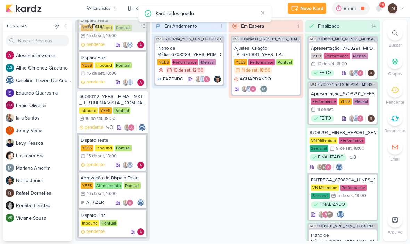
scroll to position [1081, 0]
click at [122, 227] on div "Disparo Final Inbound Pontual pendente" at bounding box center [113, 224] width 68 height 28
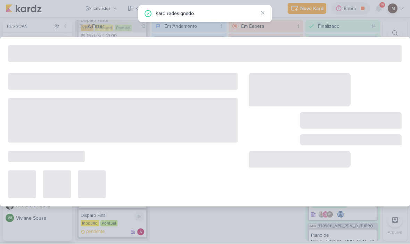
type input "Disparo Final"
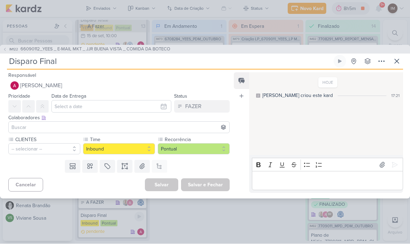
click at [31, 87] on span "[PERSON_NAME]" at bounding box center [41, 86] width 42 height 8
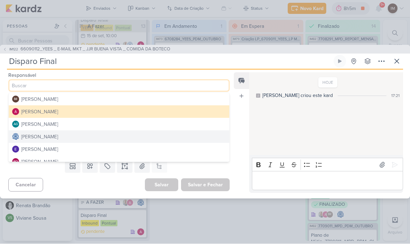
scroll to position [-1, 0]
click at [197, 101] on button "IM [PERSON_NAME]" at bounding box center [119, 99] width 221 height 13
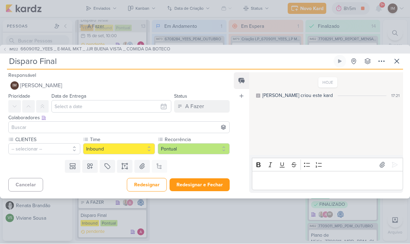
click at [177, 82] on button "IM [PERSON_NAME]" at bounding box center [119, 86] width 222 height 13
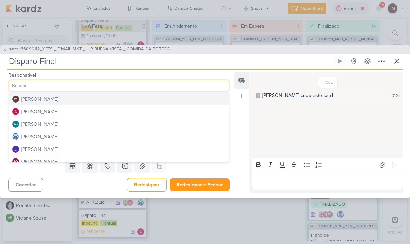
click at [176, 111] on button "[PERSON_NAME]" at bounding box center [119, 112] width 221 height 13
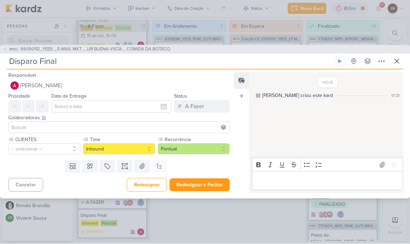
click at [178, 123] on input at bounding box center [119, 127] width 218 height 8
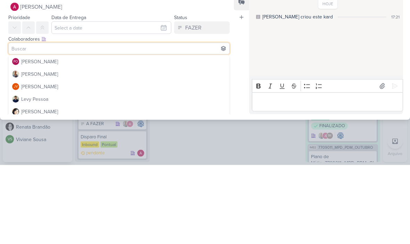
scroll to position [63, 0]
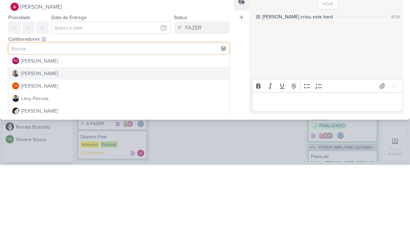
click at [180, 146] on button "[PERSON_NAME]" at bounding box center [119, 152] width 221 height 13
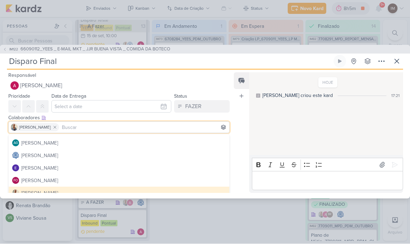
scroll to position [22, 0]
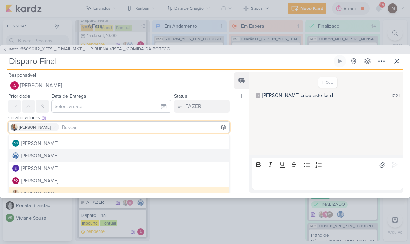
click at [177, 152] on button "[PERSON_NAME]" at bounding box center [119, 156] width 221 height 13
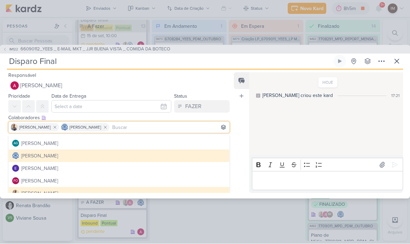
click at [238, 139] on div "Feed Atrelar email Solte o email para atrelar ao kard" at bounding box center [241, 133] width 15 height 121
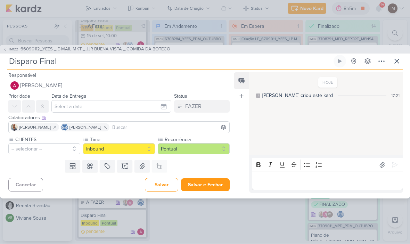
click at [213, 184] on button "Salvar e Fechar" at bounding box center [205, 185] width 49 height 13
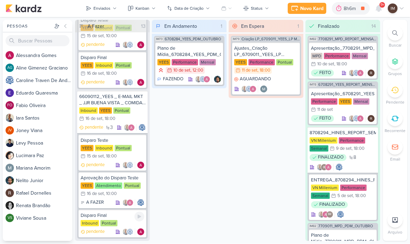
click at [128, 219] on div "Disparo Final Inbound Pontual pendente" at bounding box center [113, 224] width 68 height 28
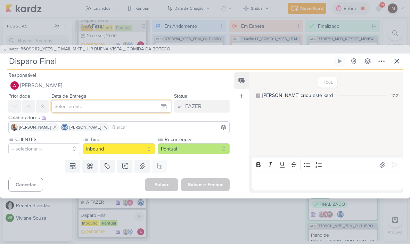
click at [152, 106] on input "text" at bounding box center [111, 106] width 120 height 13
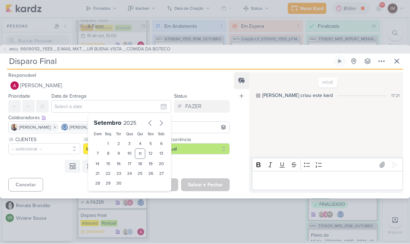
click at [122, 165] on div "16" at bounding box center [119, 164] width 11 height 10
type input "[DATE] 23:59"
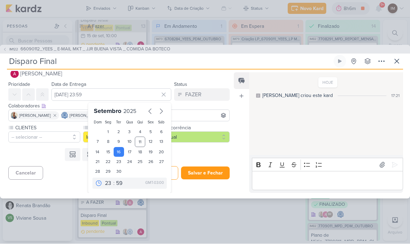
scroll to position [12, 0]
click at [111, 180] on select "00 01 02 03 04 05 06 07 08 09 10 11 12 13 14 15 16 17 18 19 20 21 22 23" at bounding box center [109, 183] width 10 height 8
select select "18"
type input "[DATE] 18:59"
click at [123, 179] on select "00 05 10 15 20 25 30 35 40 45 50 55 59" at bounding box center [120, 183] width 10 height 8
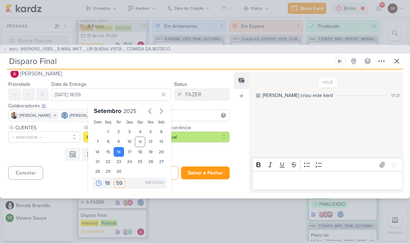
select select "0"
type input "[DATE] 18:00"
click at [208, 167] on button "Salvar e Fechar" at bounding box center [205, 173] width 49 height 13
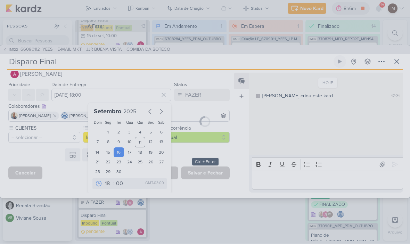
scroll to position [0, 0]
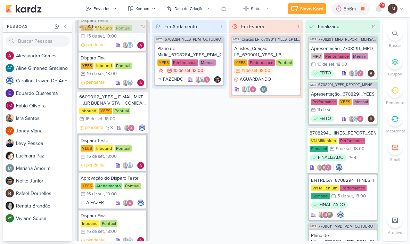
click at [379, 12] on icon at bounding box center [379, 9] width 6 height 6
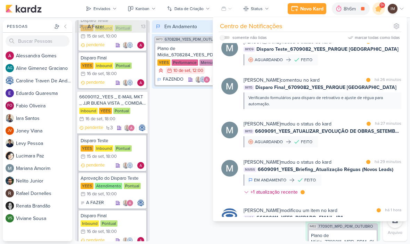
scroll to position [55, 0]
click at [337, 152] on div "[PERSON_NAME] mudou o status do kard marcar como lida há 27 minutos IM113 66090…" at bounding box center [311, 133] width 188 height 38
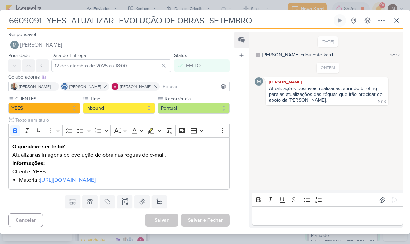
click at [120, 22] on input "6609091_YEES_ATUALIZAR_EVOLUÇÃO DE OBRAS_SETEMBRO" at bounding box center [169, 20] width 325 height 13
click at [126, 18] on input "6609091_YEES_ATUALIZAR_EVOLUÇÃO DE OBRAS_SETEMBRO" at bounding box center [169, 20] width 325 height 13
click at [127, 18] on input "6609091_YEES_ATUALIZAR_EVOLUÇÃO DE OBRAS_SETEMBRO" at bounding box center [169, 20] width 325 height 13
click at [128, 18] on input "6609091_YEES_ATUALIZAR_EVOLUÇÃO DE OBRAS_SETEMBRO" at bounding box center [169, 20] width 325 height 13
click at [104, 18] on input "6609091_YEES_ATUALIZAR_EVOLUÇÃO DE OBRAS_SETEMBRO" at bounding box center [169, 20] width 325 height 13
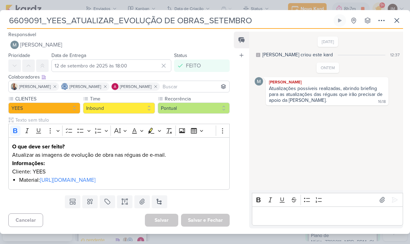
click at [103, 21] on input "6609091_YEES_ATUALIZAR_EVOLUÇÃO DE OBRAS_SETEMBRO" at bounding box center [169, 20] width 325 height 13
click at [393, 23] on button at bounding box center [397, 20] width 13 height 13
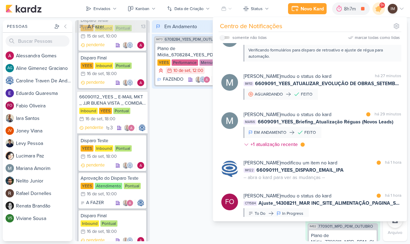
scroll to position [102, 0]
click at [358, 138] on div "[PERSON_NAME] mudou o status do kard marcar como lida há 29 minutos MA166 66090…" at bounding box center [323, 131] width 158 height 40
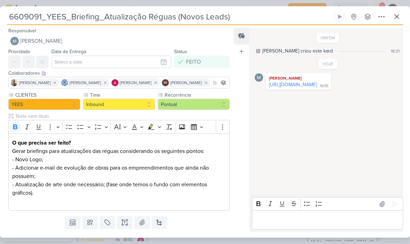
click at [89, 17] on input "6609091_YEES_Briefing_Atualização Réguas (Novos Leads)" at bounding box center [169, 16] width 325 height 13
click at [89, 18] on input "6609091_YEES_Briefing_Atualização Réguas (Novos Leads)" at bounding box center [169, 16] width 325 height 13
click at [97, 15] on input "6609091_YEES_Briefing_Atualização Réguas (Novos Leads)" at bounding box center [169, 16] width 325 height 13
click at [96, 15] on input "6609091_YEES_Briefing_Atualização Réguas (Novos Leads)" at bounding box center [169, 16] width 325 height 13
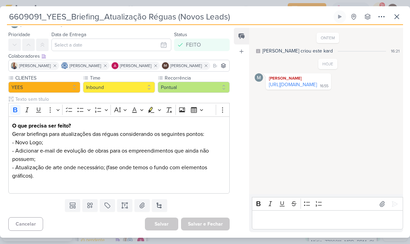
click at [283, 21] on input "6609091_YEES_Briefing_Atualização Réguas (Novos Leads)" at bounding box center [169, 16] width 325 height 13
click at [255, 41] on div "ONTEM [PERSON_NAME] criou este kard 16:21" at bounding box center [328, 44] width 146 height 22
click at [277, 21] on input "6609091_YEES_Briefing_Atualização Réguas (Novos Leads)" at bounding box center [169, 16] width 325 height 13
click at [401, 18] on icon at bounding box center [397, 17] width 8 height 8
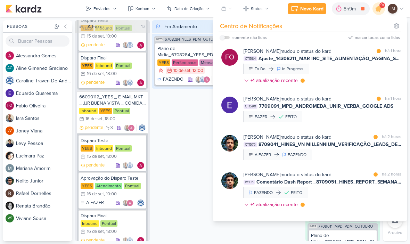
scroll to position [247, 0]
click at [335, 120] on div "[PERSON_NAME] mudou o status do kard marcar como lida há 1 hora CT1590 7709091_…" at bounding box center [323, 108] width 158 height 27
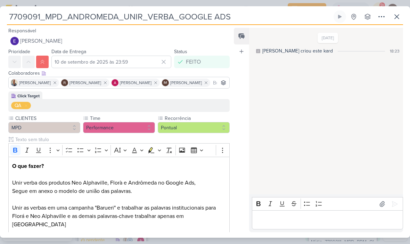
click at [125, 17] on input "7709091_MPD_ANDROMEDA_UNIR_VERBA_GOOGLE ADS" at bounding box center [169, 16] width 325 height 13
click at [126, 15] on input "7709091_MPD_ANDROMEDA_UNIR_VERBA_GOOGLE ADS" at bounding box center [169, 16] width 325 height 13
click at [124, 11] on input "7709091_MPD_ANDROMEDA_UNIR_VERBA_GOOGLE ADS" at bounding box center [169, 16] width 325 height 13
click at [124, 12] on input "7709091_MPD_ANDROMEDA_UNIR_VERBA_GOOGLE ADS" at bounding box center [169, 16] width 325 height 13
click at [123, 15] on input "7709091_MPD_ANDROMEDA_UNIR_VERBA_GOOGLE ADS" at bounding box center [169, 16] width 325 height 13
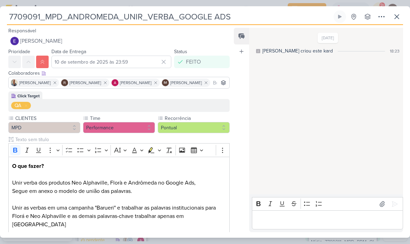
click at [117, 10] on input "7709091_MPD_ANDROMEDA_UNIR_VERBA_GOOGLE ADS" at bounding box center [169, 16] width 325 height 13
click at [114, 8] on div "7709091_MPD_ANDROMEDA_UNIR_VERBA_GOOGLE ADS Criado por [PERSON_NAME]" at bounding box center [205, 122] width 410 height 232
click at [132, 22] on input "7709091_MPD_ANDROMEDA_UNIR_VERBA_GOOGLE ADS" at bounding box center [169, 16] width 325 height 13
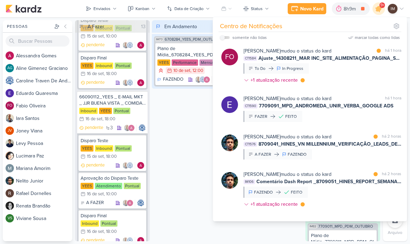
click at [125, 13] on button "Kanban" at bounding box center [142, 8] width 36 height 11
click at [120, 11] on button "Enviados" at bounding box center [101, 8] width 39 height 11
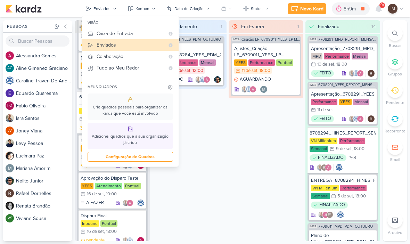
click at [377, 13] on div at bounding box center [379, 8] width 13 height 13
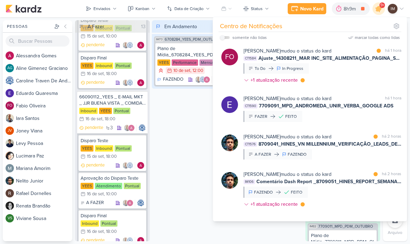
click at [348, 119] on div "[PERSON_NAME] mudou o status do kard marcar como não lida há 1 hora CT1590 7709…" at bounding box center [323, 108] width 158 height 27
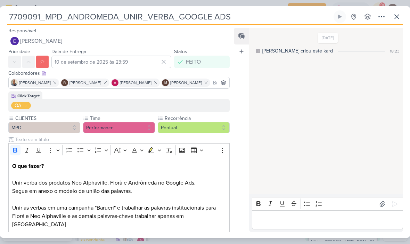
click at [79, 21] on input "7709091_MPD_ANDROMEDA_UNIR_VERBA_GOOGLE ADS" at bounding box center [169, 16] width 325 height 13
click at [80, 18] on input "7709091_MPD_ANDROMEDA_UNIR_VERBA_GOOGLE ADS" at bounding box center [169, 16] width 325 height 13
click at [116, 17] on input "7709091_MPD_ANDROMEDA_UNIR_VERBA_GOOGLE ADS" at bounding box center [169, 16] width 325 height 13
click at [117, 16] on input "7709091_MPD_ANDROMEDA_UNIR_VERBA_GOOGLE ADS" at bounding box center [169, 16] width 325 height 13
click at [399, 15] on icon at bounding box center [397, 17] width 8 height 8
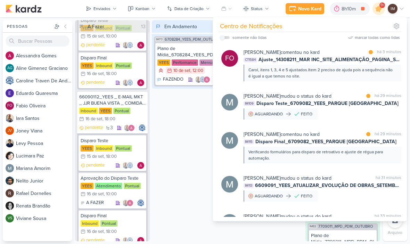
scroll to position [0, 0]
click at [377, 76] on div "Carol, itens 1, 3, 4 e 5 ajustados.Item 2 preciso de ajuda pois a sequência não…" at bounding box center [322, 73] width 147 height 13
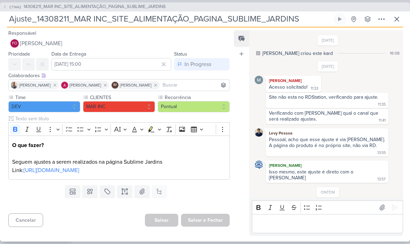
scroll to position [74, 0]
